Goal: Transaction & Acquisition: Purchase product/service

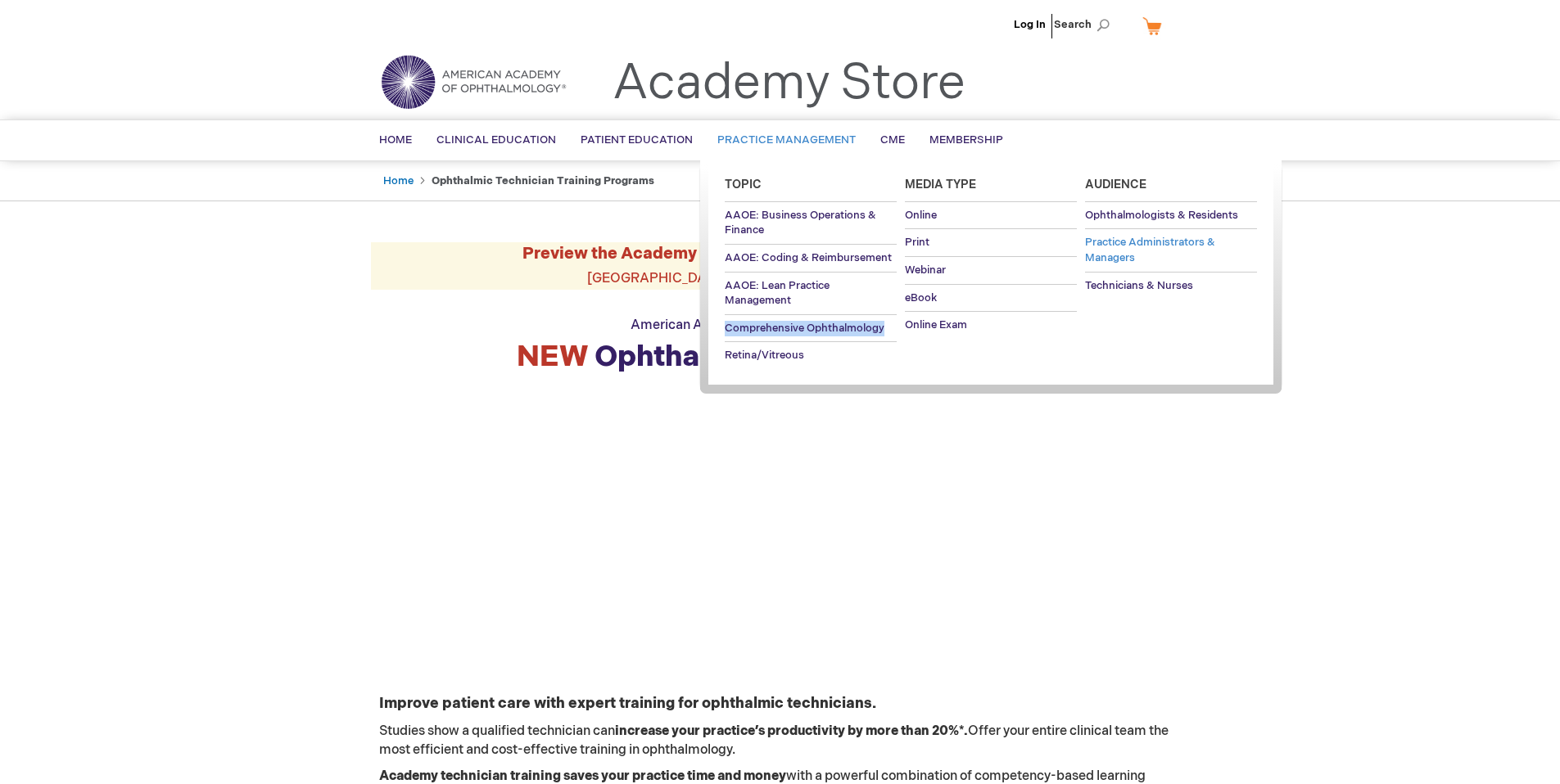
click at [1134, 242] on span "Practice Administrators & Managers" at bounding box center [1151, 250] width 131 height 29
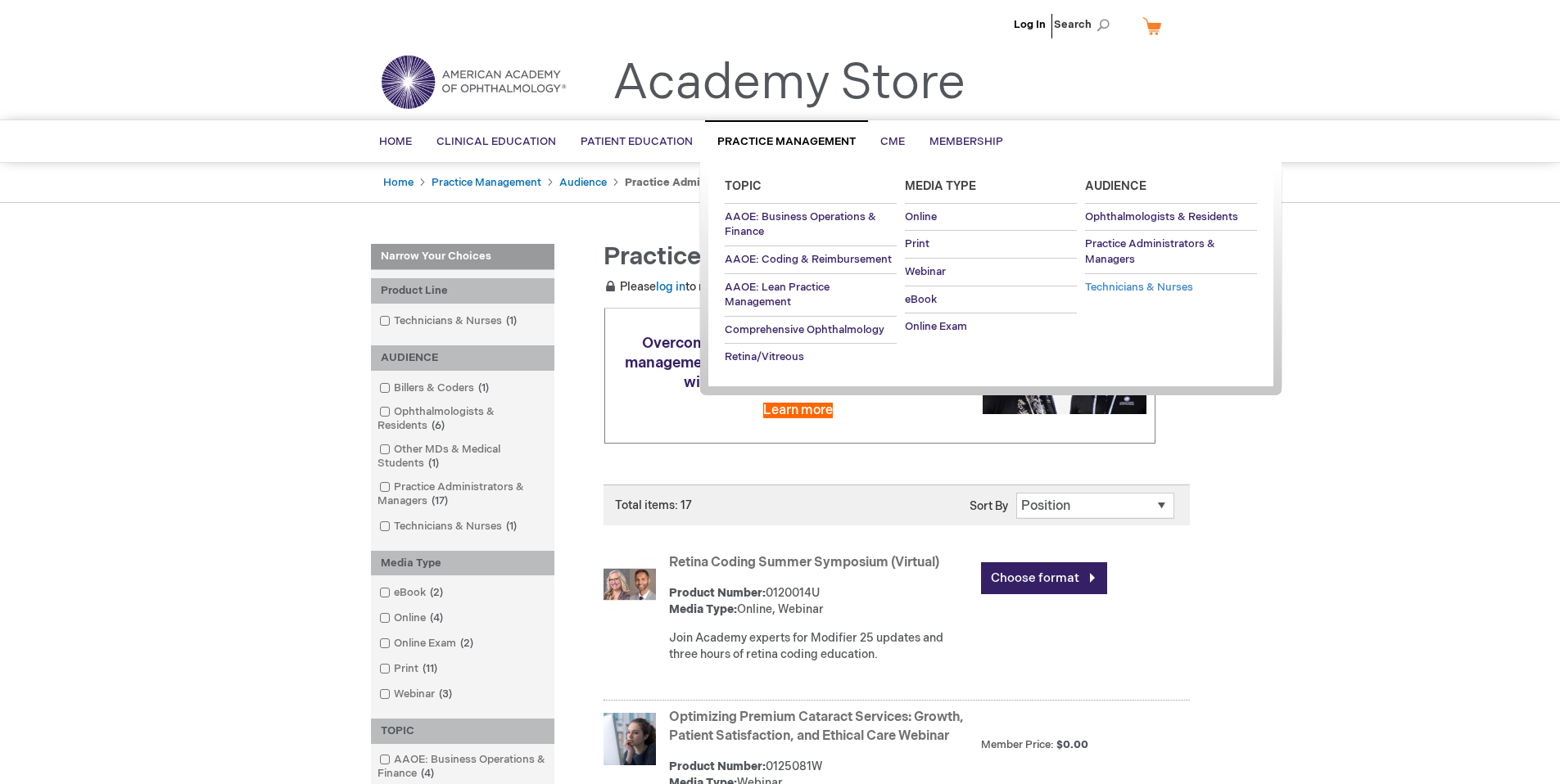
click at [1151, 286] on span "Technicians & Nurses" at bounding box center [1139, 287] width 108 height 13
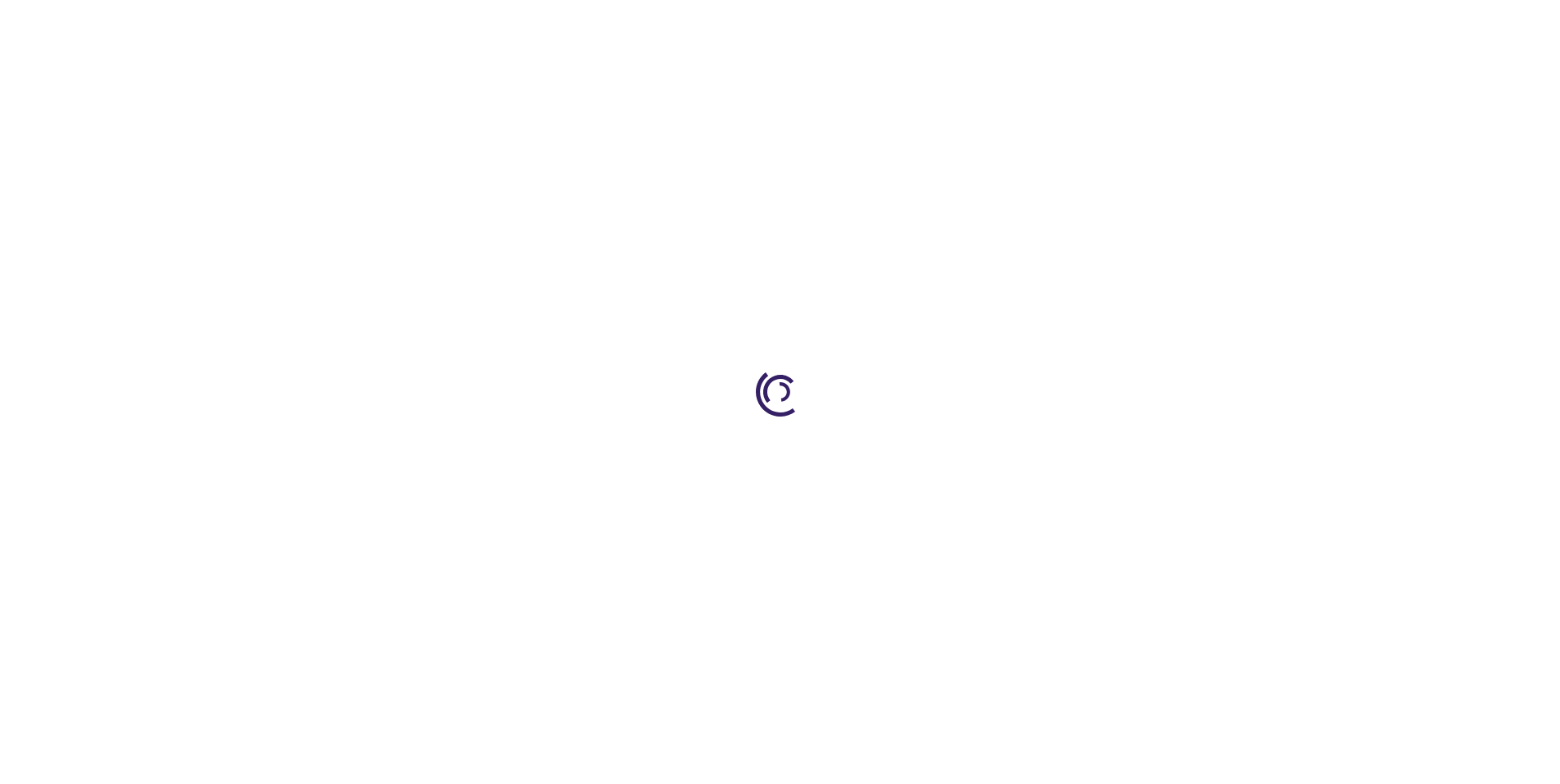
type input "0"
